Goal: Obtain resource: Obtain resource

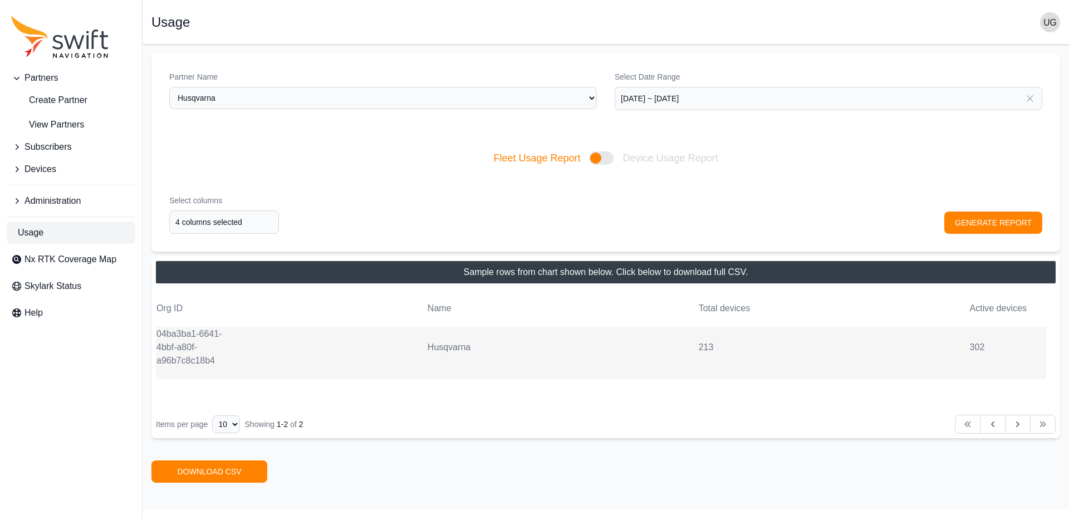
select select "beec8134-d1d4-4cc4-b727-b43339b7b858"
drag, startPoint x: 262, startPoint y: 360, endPoint x: 246, endPoint y: 356, distance: 16.6
click at [254, 359] on tr "04ba3ba1-6641-4bbf-a80f-a96b7c8c18b4 Husqvarna 213 302" at bounding box center [601, 353] width 891 height 52
click at [173, 337] on td "04ba3ba1-6641-4bbf-a80f-a96b7c8c18b4" at bounding box center [194, 347] width 77 height 41
type input "4 columns selected"
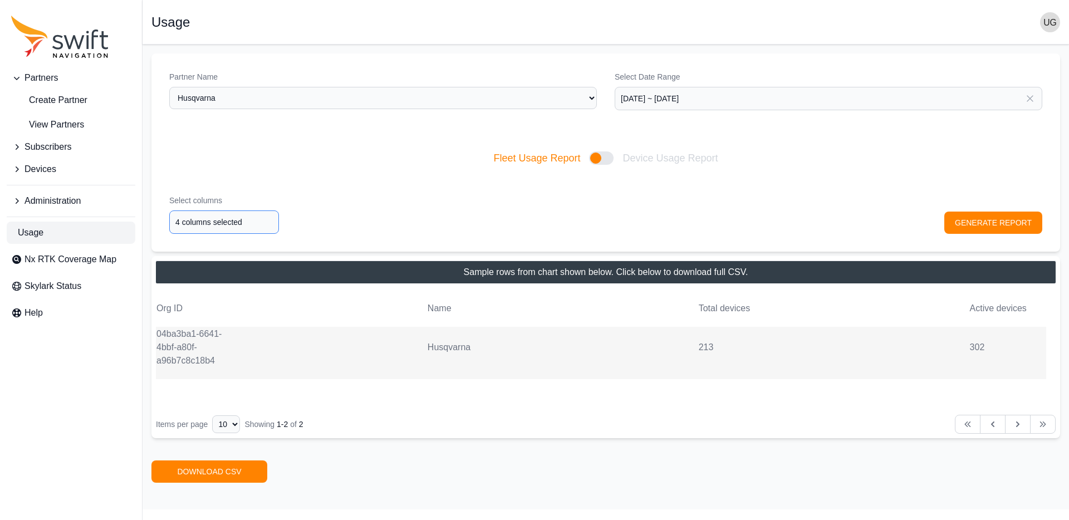
click at [226, 222] on input "4 columns selected" at bounding box center [224, 222] width 110 height 23
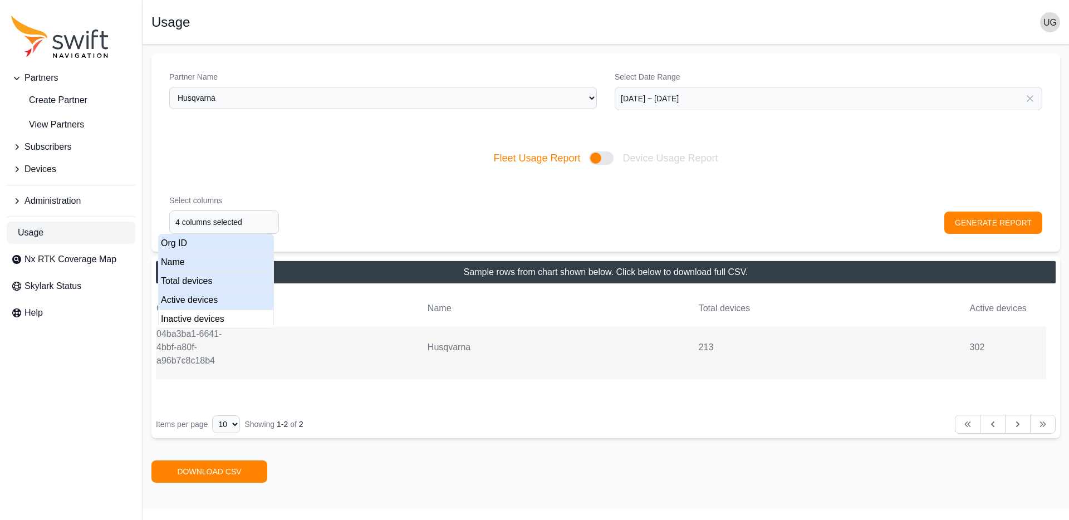
click at [550, 195] on div "Select columns 4 columns selected GENERATE REPORT" at bounding box center [605, 214] width 909 height 75
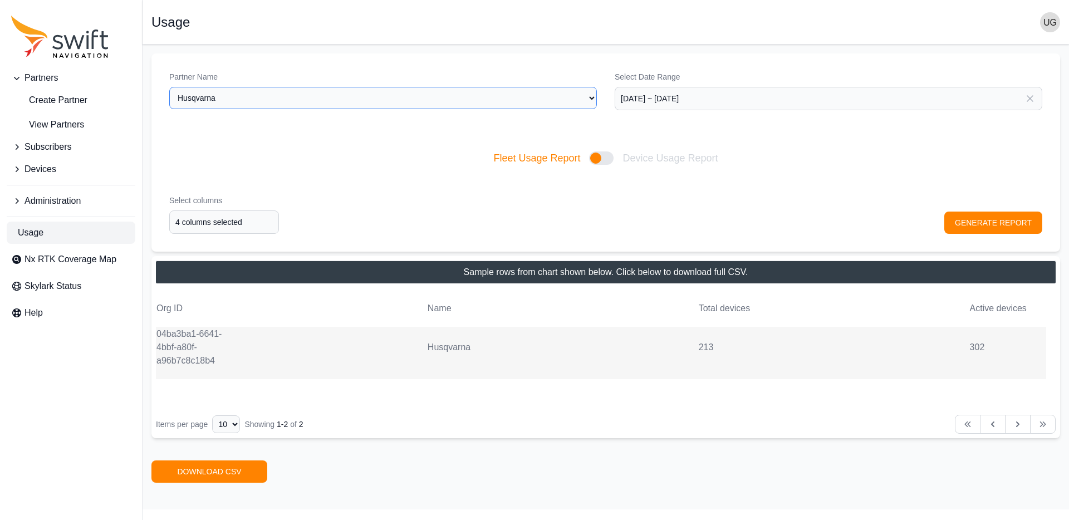
click at [502, 96] on select "Select a Partner AlpsAlpine Asensing Bad Elf Bench Mark Equipment & Supplies In…" at bounding box center [383, 98] width 428 height 22
click at [402, 97] on select "Select a Partner AlpsAlpine Asensing Bad Elf Bench Mark Equipment & Supplies In…" at bounding box center [383, 98] width 428 height 22
click at [169, 87] on select "Select a Partner AlpsAlpine Asensing Bad Elf Bench Mark Equipment & Supplies In…" at bounding box center [383, 98] width 428 height 22
select select "9a00420b-00be-4e42-9d4a-faf05b1297a8"
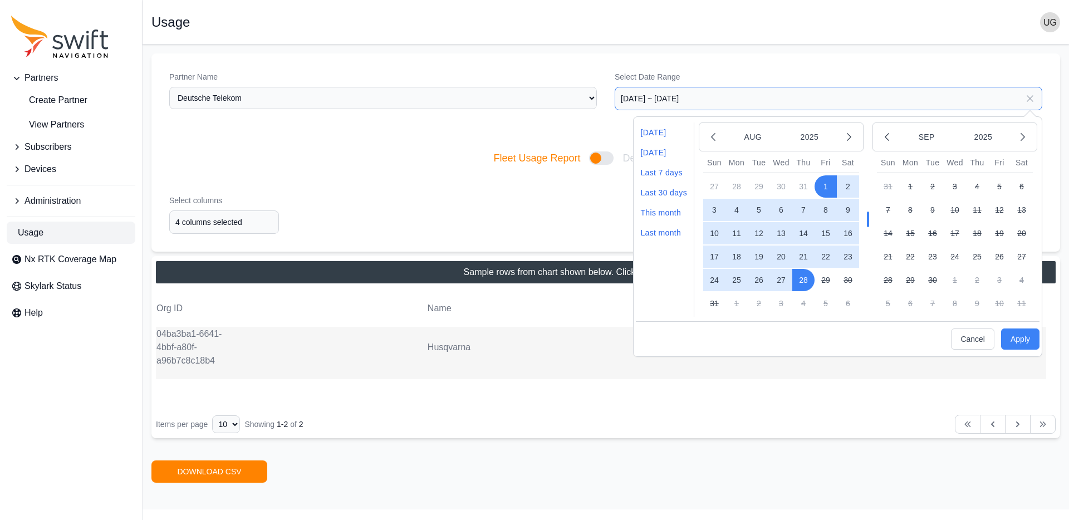
click at [663, 102] on input "[DATE] ~ [DATE]" at bounding box center [829, 98] width 428 height 23
click at [713, 134] on icon "button" at bounding box center [713, 136] width 11 height 11
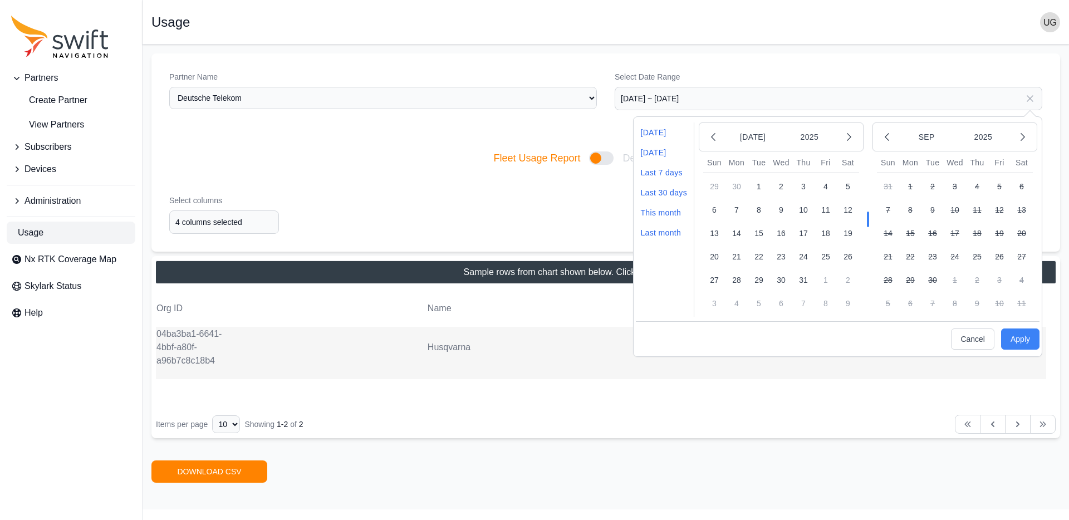
click at [759, 187] on button "1" at bounding box center [759, 186] width 22 height 22
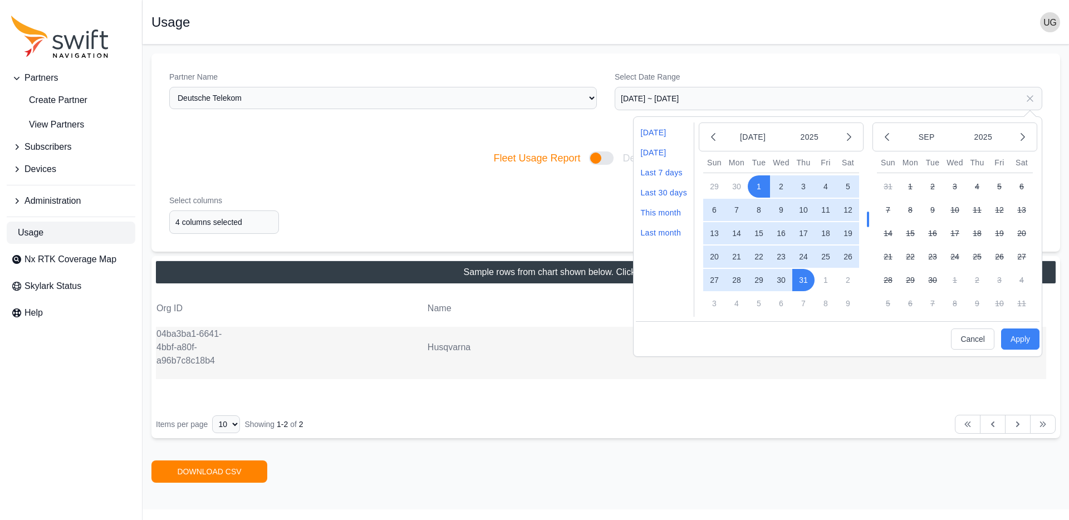
click at [804, 273] on button "31" at bounding box center [804, 280] width 22 height 22
click at [1020, 332] on button "Apply" at bounding box center [1020, 339] width 38 height 21
type input "[DATE] ~ [DATE]"
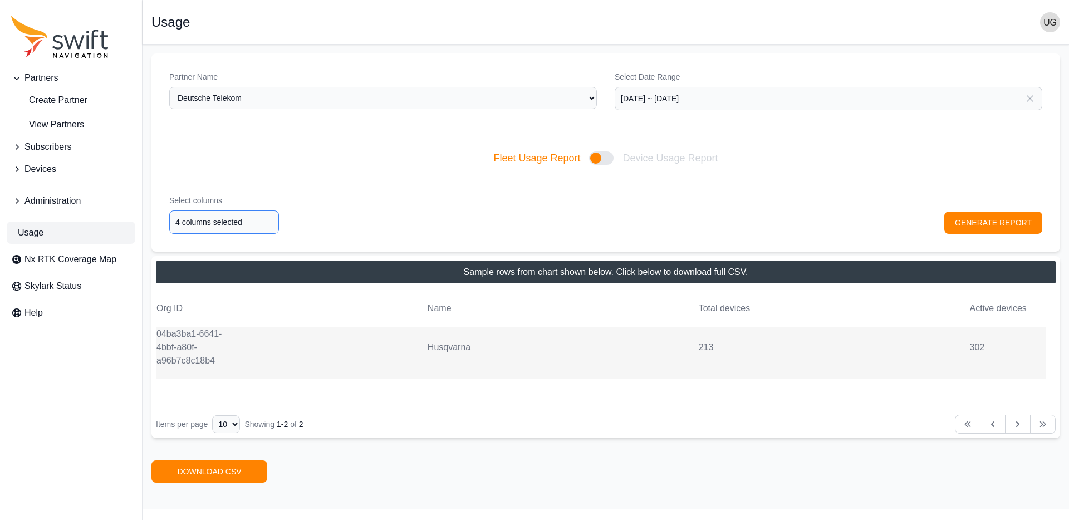
click at [246, 226] on input "4 columns selected" at bounding box center [224, 222] width 110 height 23
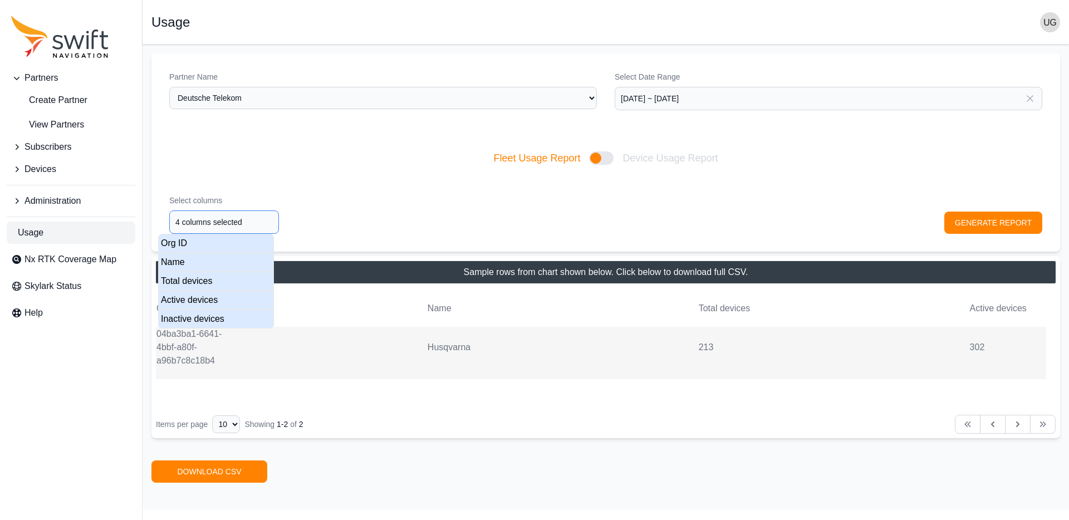
type input "5 columns selected"
click at [214, 316] on div "Inactive devices" at bounding box center [216, 319] width 116 height 19
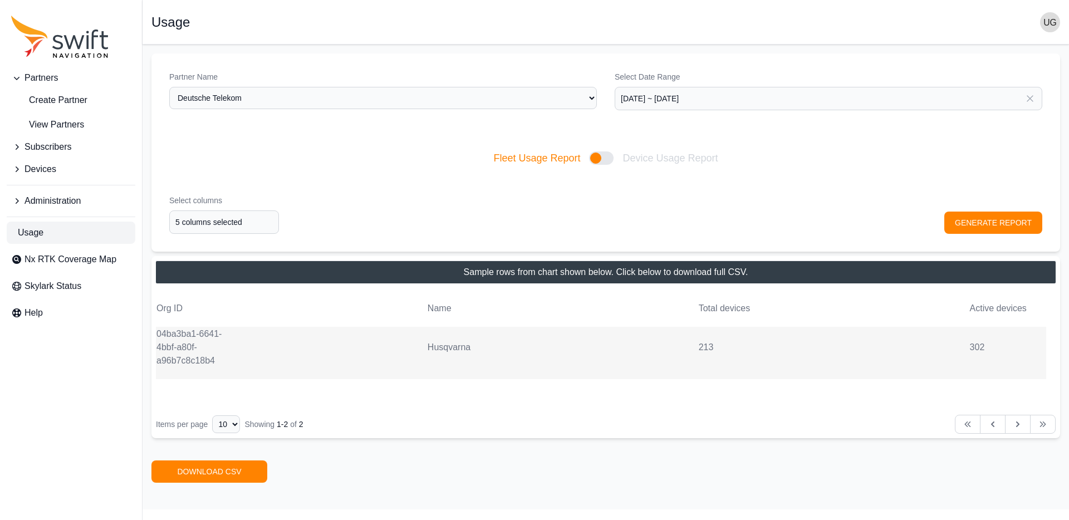
click at [1014, 225] on div "Select columns 5 columns selected GENERATE REPORT" at bounding box center [605, 214] width 909 height 75
click at [1005, 223] on button "GENERATE REPORT" at bounding box center [994, 223] width 98 height 22
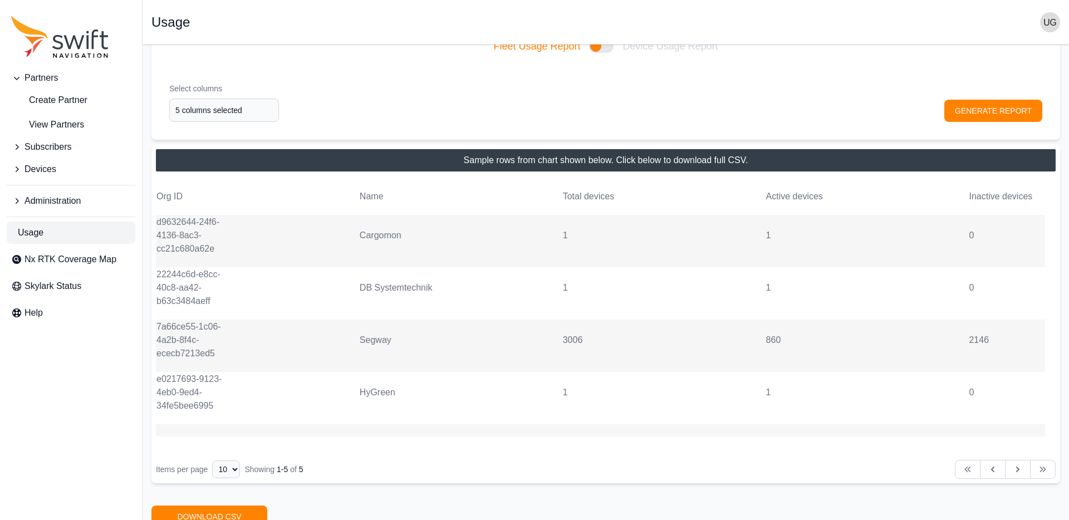
scroll to position [146, 0]
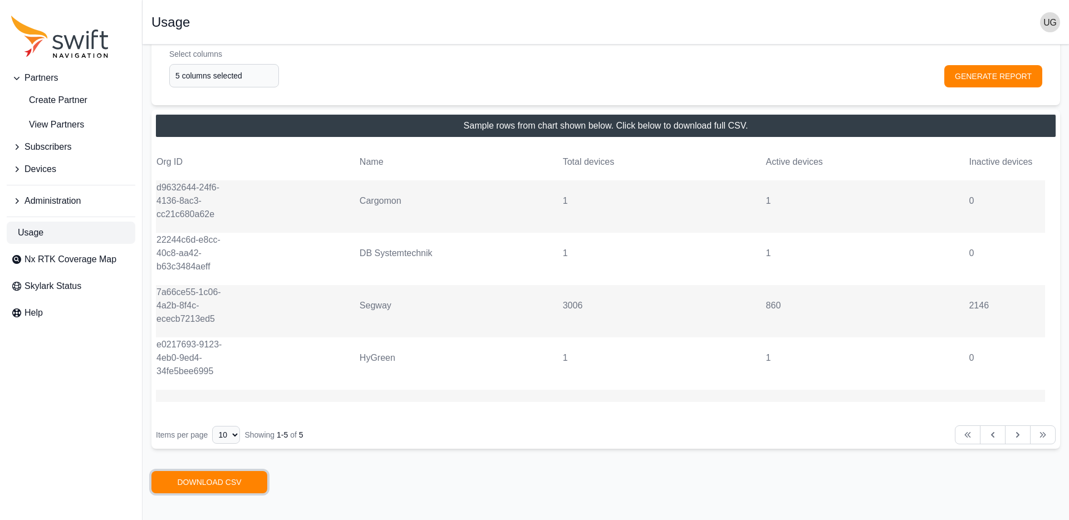
click at [226, 482] on link "DOWNLOAD CSV" at bounding box center [209, 482] width 116 height 22
click at [217, 486] on link "DOWNLOAD CSV" at bounding box center [209, 482] width 116 height 22
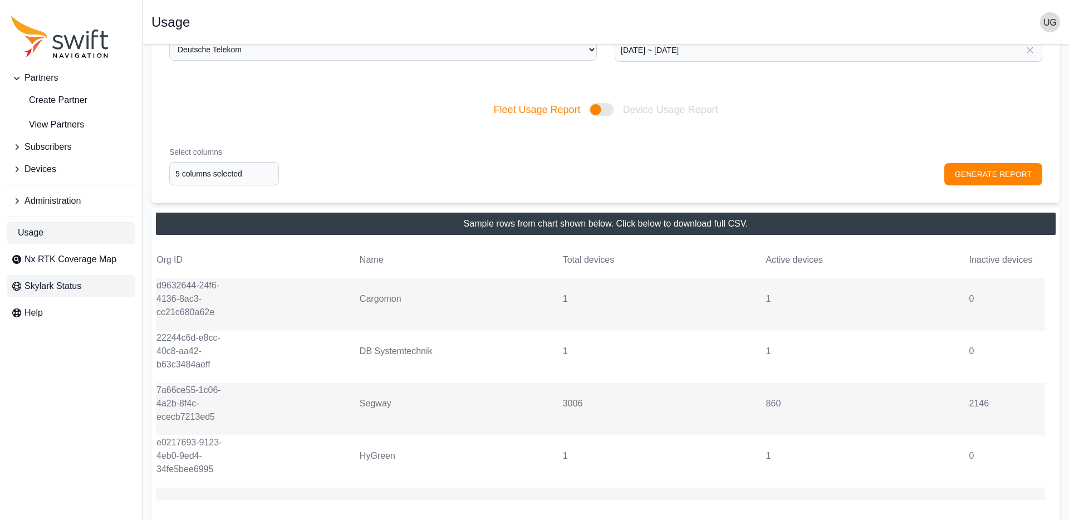
scroll to position [0, 0]
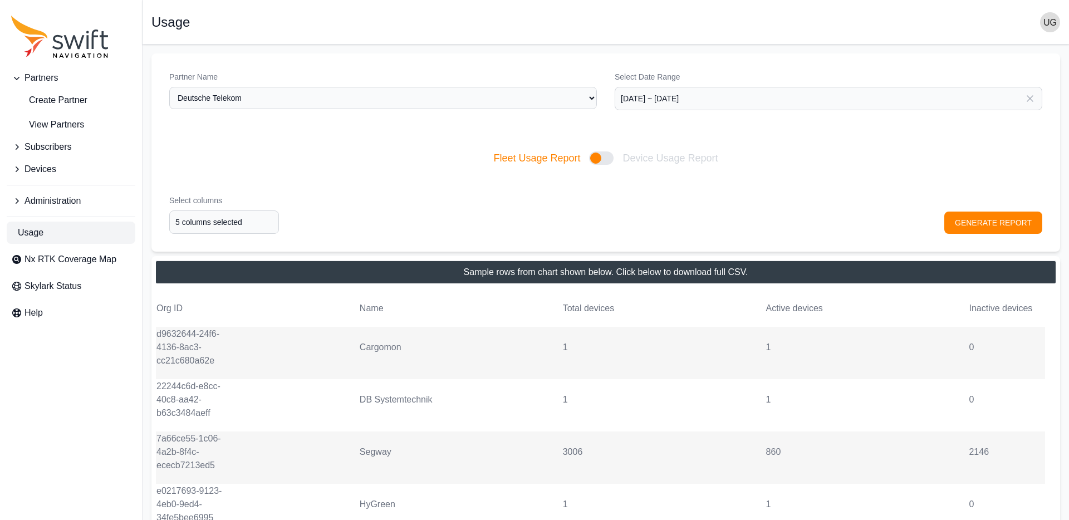
click at [602, 159] on div at bounding box center [601, 157] width 25 height 13
click at [493, 159] on input "Fleet Usage Report Device Usage Report" at bounding box center [493, 158] width 1 height 1
checkbox input "true"
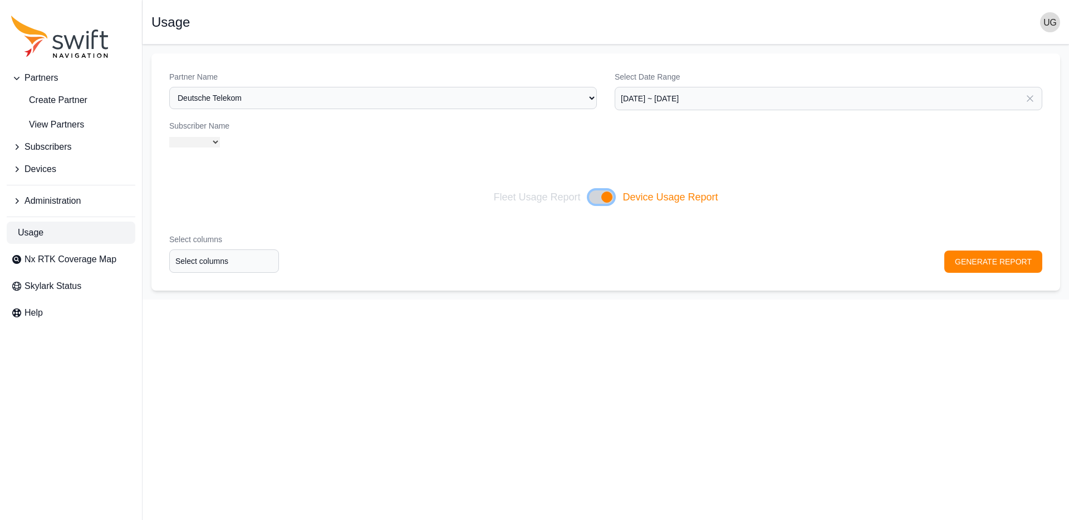
select select "all"
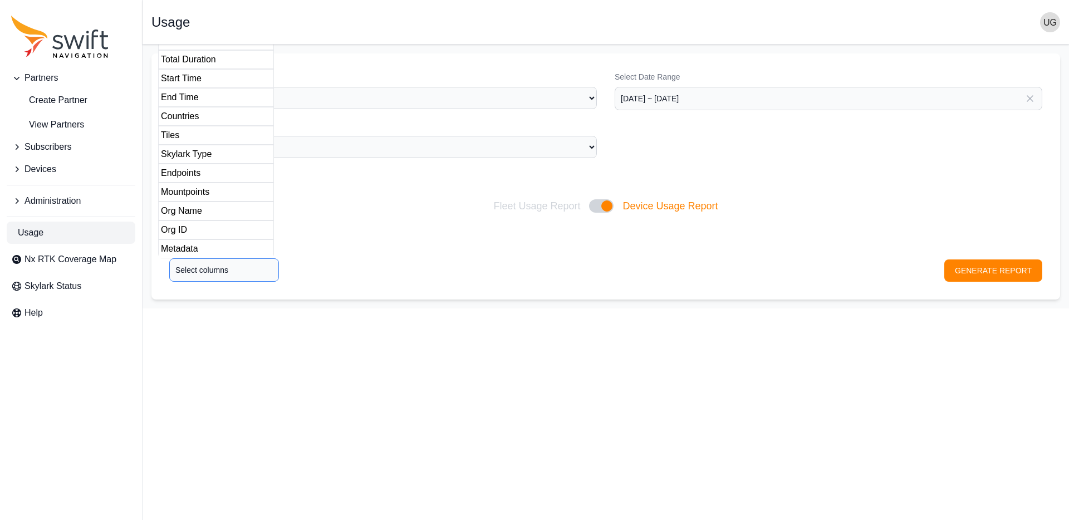
click at [246, 265] on input "Select columns" at bounding box center [224, 269] width 110 height 23
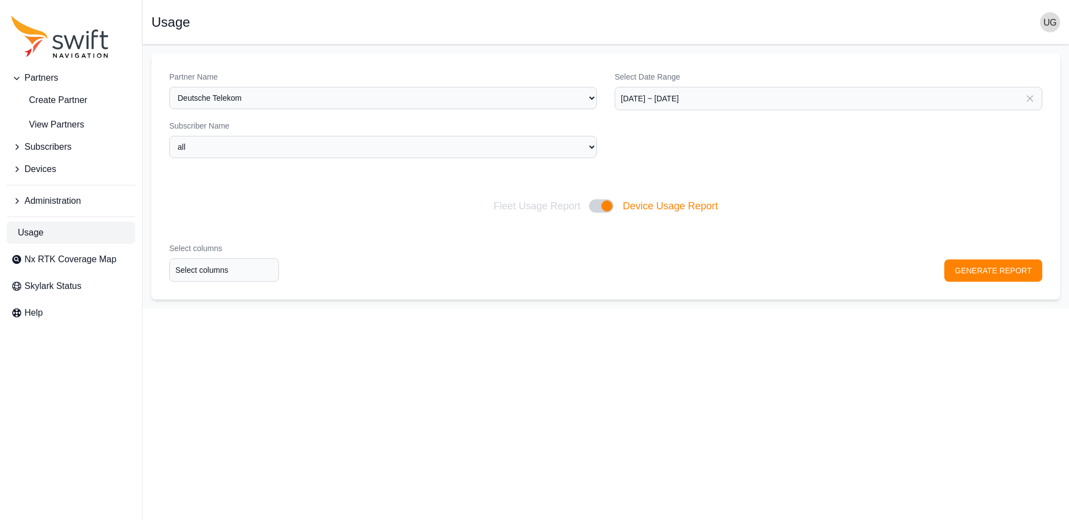
click at [408, 309] on html "Partners Create Partner View Partners Subscribers Devices Administration Usage …" at bounding box center [534, 154] width 1069 height 309
click at [224, 271] on input "Select columns" at bounding box center [224, 269] width 110 height 23
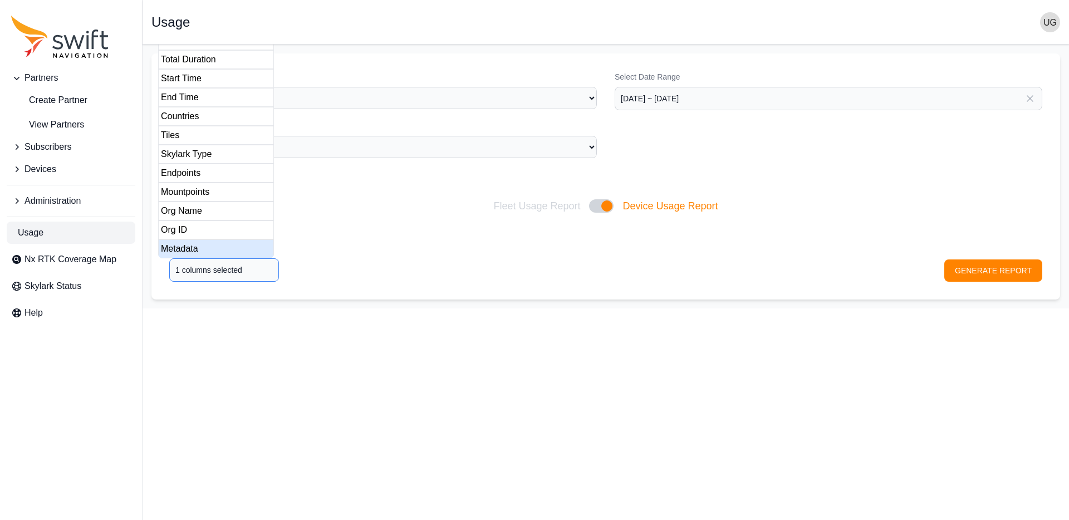
click at [202, 246] on div "Metadata" at bounding box center [216, 248] width 116 height 19
click at [204, 233] on div "Org ID" at bounding box center [216, 230] width 116 height 19
click at [206, 207] on div "Org Name" at bounding box center [216, 211] width 116 height 19
click at [207, 188] on div "Mountpoints" at bounding box center [216, 192] width 116 height 19
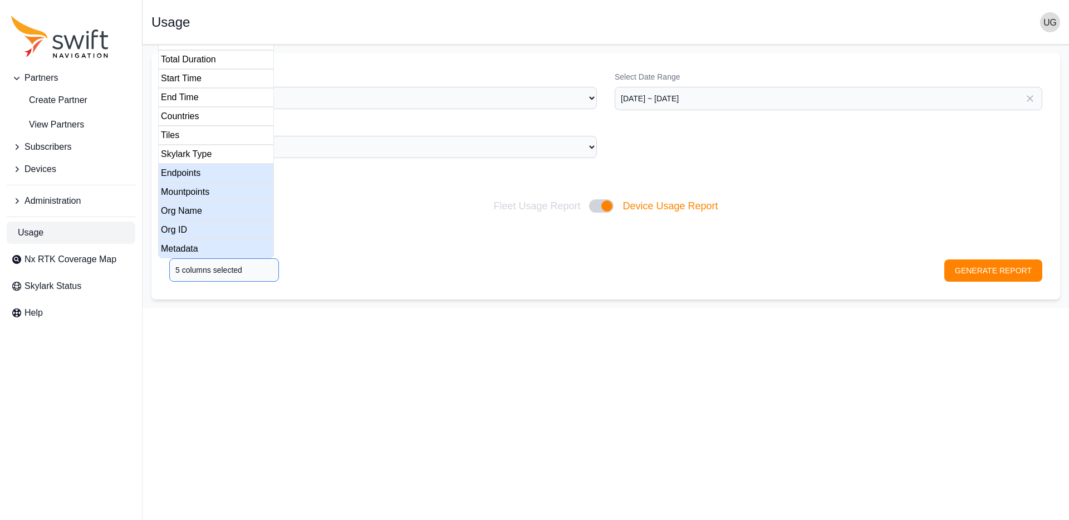
click at [206, 170] on div "Endpoints" at bounding box center [216, 173] width 116 height 19
click at [209, 149] on div "Skylark Type" at bounding box center [216, 154] width 116 height 19
drag, startPoint x: 212, startPoint y: 133, endPoint x: 212, endPoint y: 116, distance: 16.2
click at [212, 131] on div "Tiles" at bounding box center [216, 135] width 116 height 19
click at [212, 115] on div "Countries" at bounding box center [216, 116] width 116 height 19
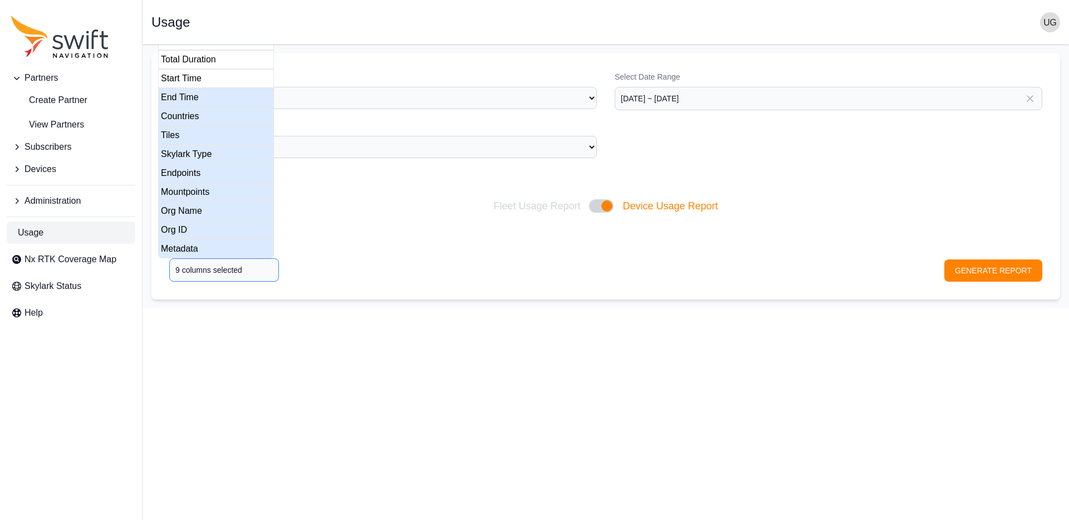
drag, startPoint x: 212, startPoint y: 96, endPoint x: 211, endPoint y: 82, distance: 14.5
click at [212, 96] on div "End Time" at bounding box center [216, 97] width 116 height 19
click at [206, 67] on div "Total Duration" at bounding box center [216, 59] width 116 height 19
click at [203, 80] on div "Start Time" at bounding box center [216, 78] width 116 height 19
type input "12 columns selected"
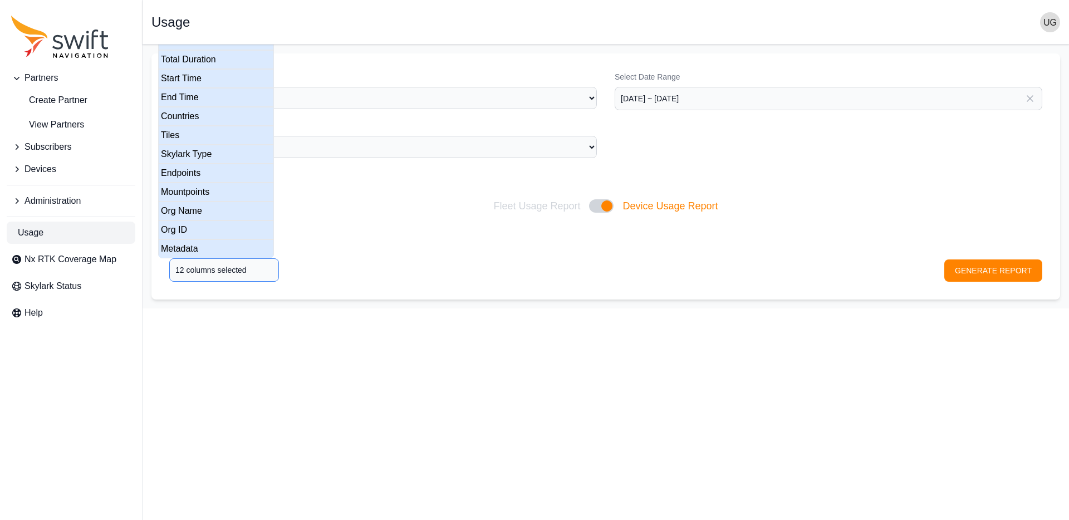
click at [239, 46] on div "Number of Sessions" at bounding box center [216, 40] width 116 height 19
click at [642, 251] on div "Select columns 12 columns selected GENERATE REPORT" at bounding box center [605, 262] width 909 height 75
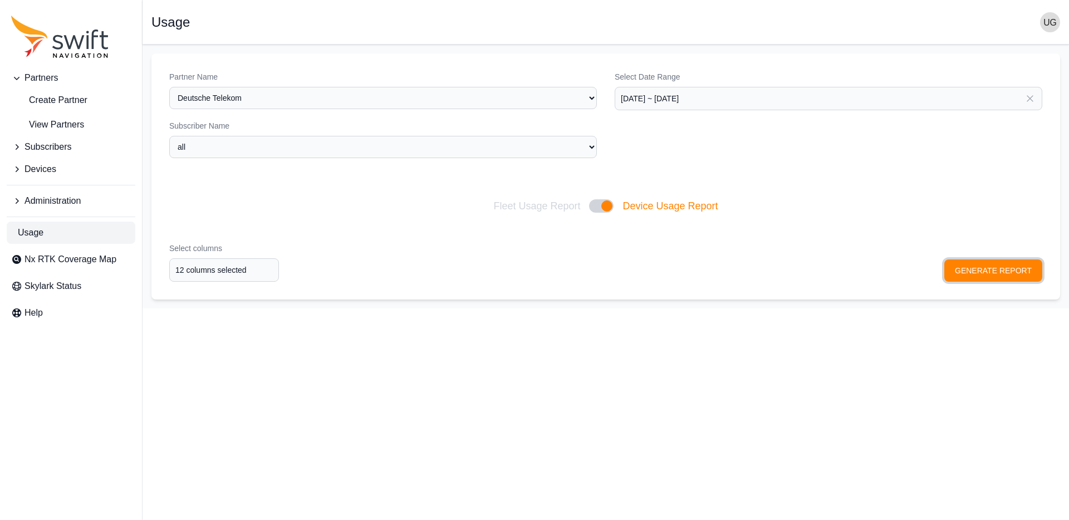
click at [991, 271] on button "GENERATE REPORT" at bounding box center [994, 271] width 98 height 22
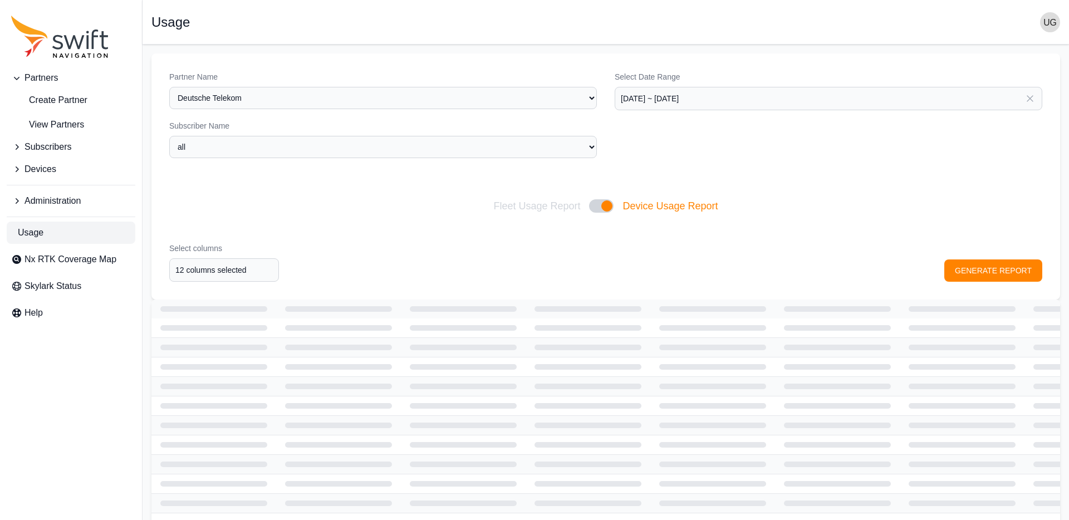
scroll to position [2, 0]
